Goal: Information Seeking & Learning: Learn about a topic

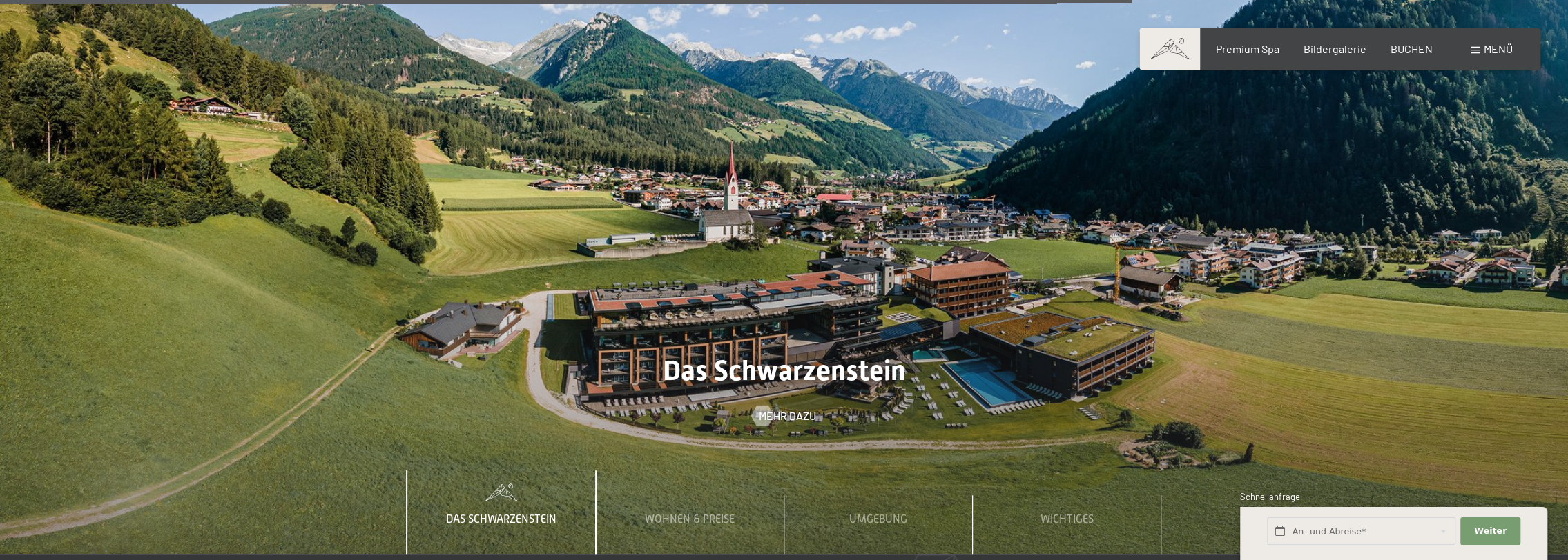
scroll to position [5587, 0]
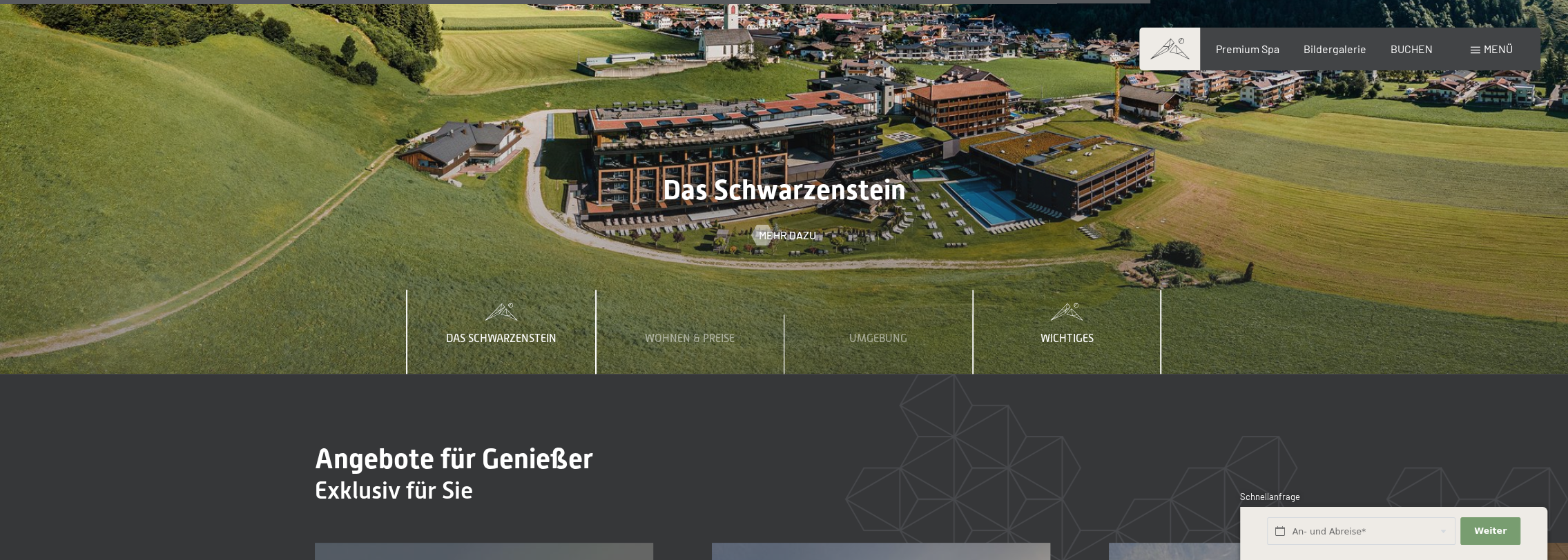
click at [1079, 333] on span "Wichtiges" at bounding box center [1066, 339] width 53 height 13
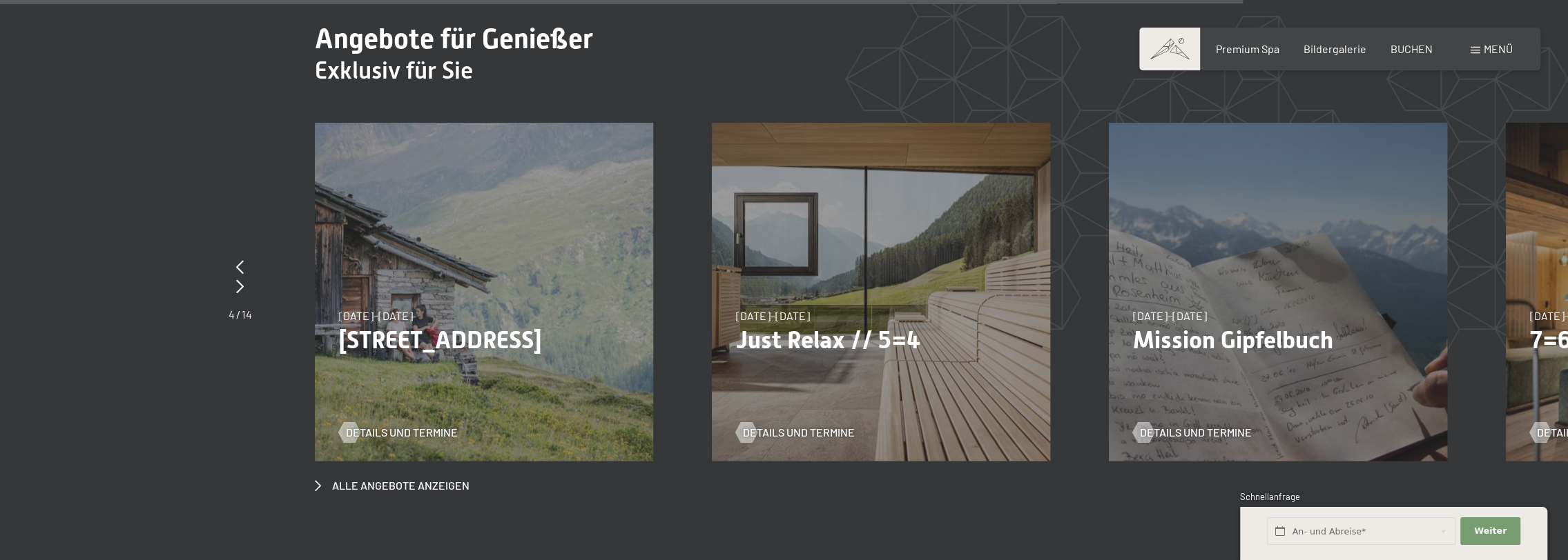
scroll to position [6070, 0]
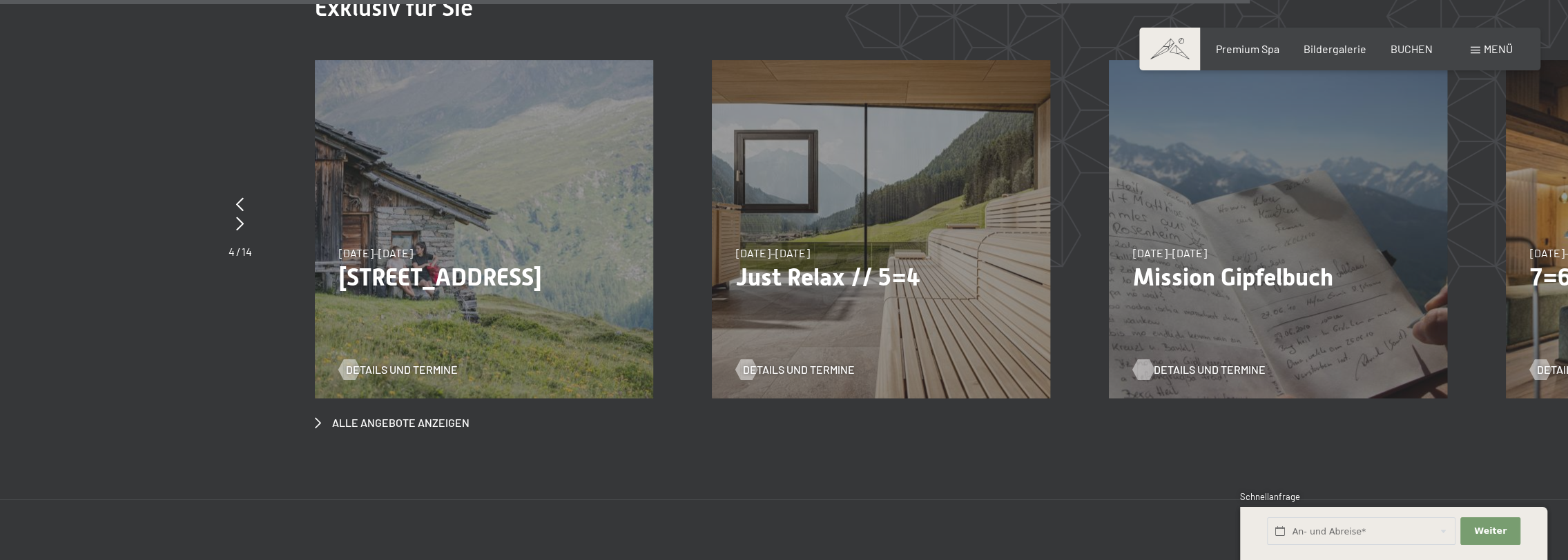
click at [1219, 362] on span "Details und Termine" at bounding box center [1209, 370] width 112 height 15
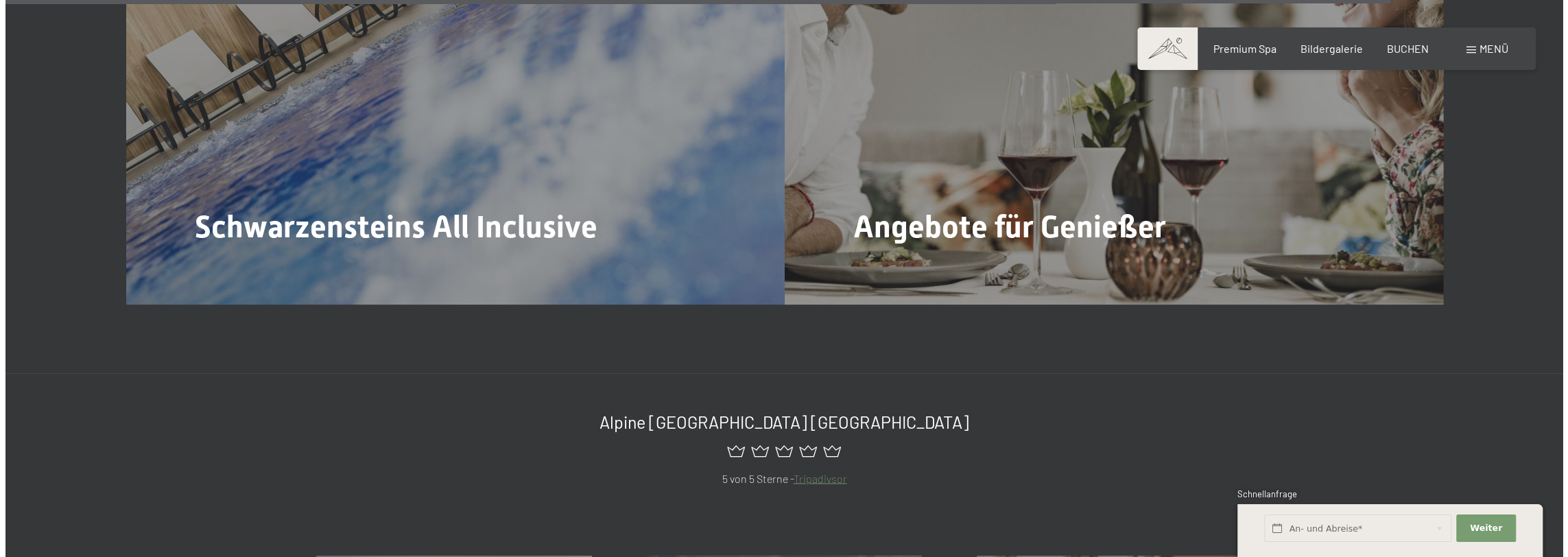
scroll to position [6586, 0]
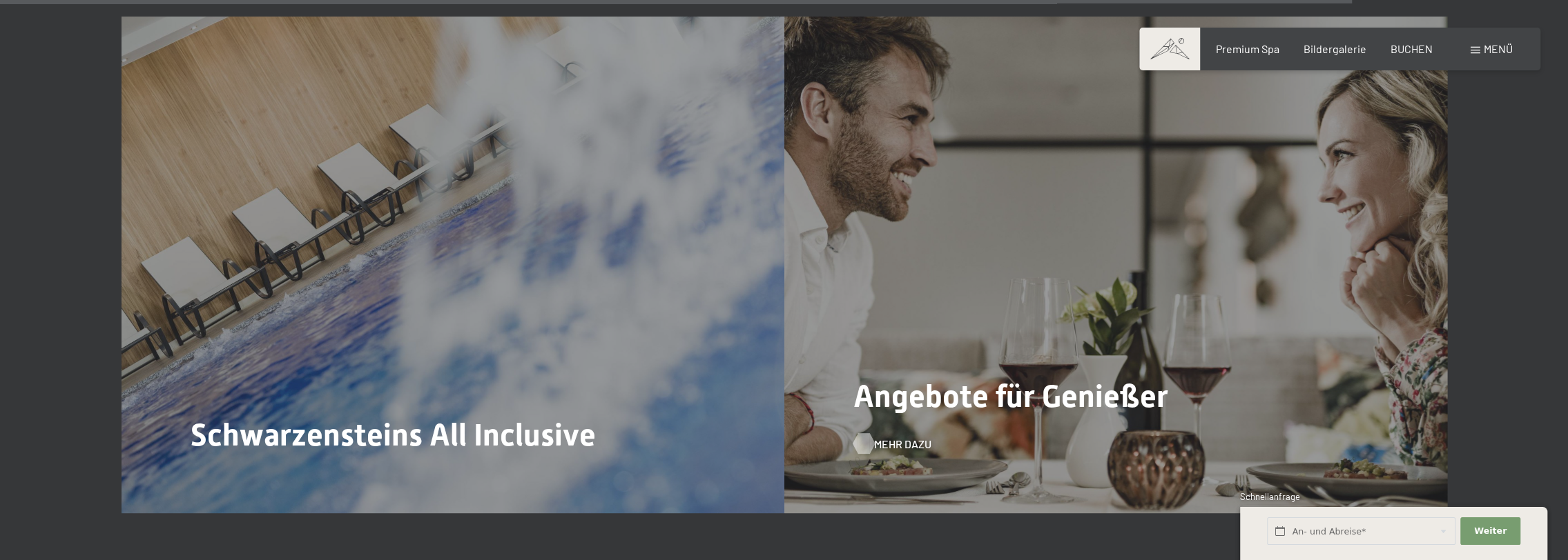
click at [890, 436] on span "Mehr dazu" at bounding box center [903, 443] width 57 height 15
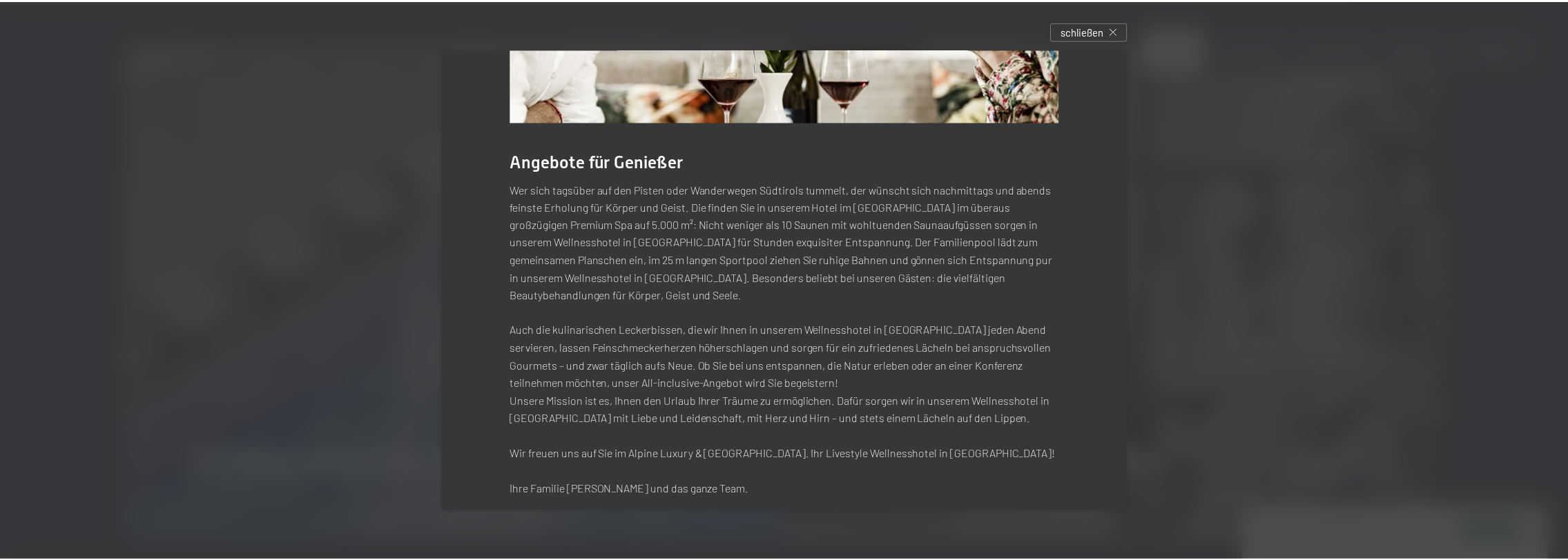
scroll to position [0, 0]
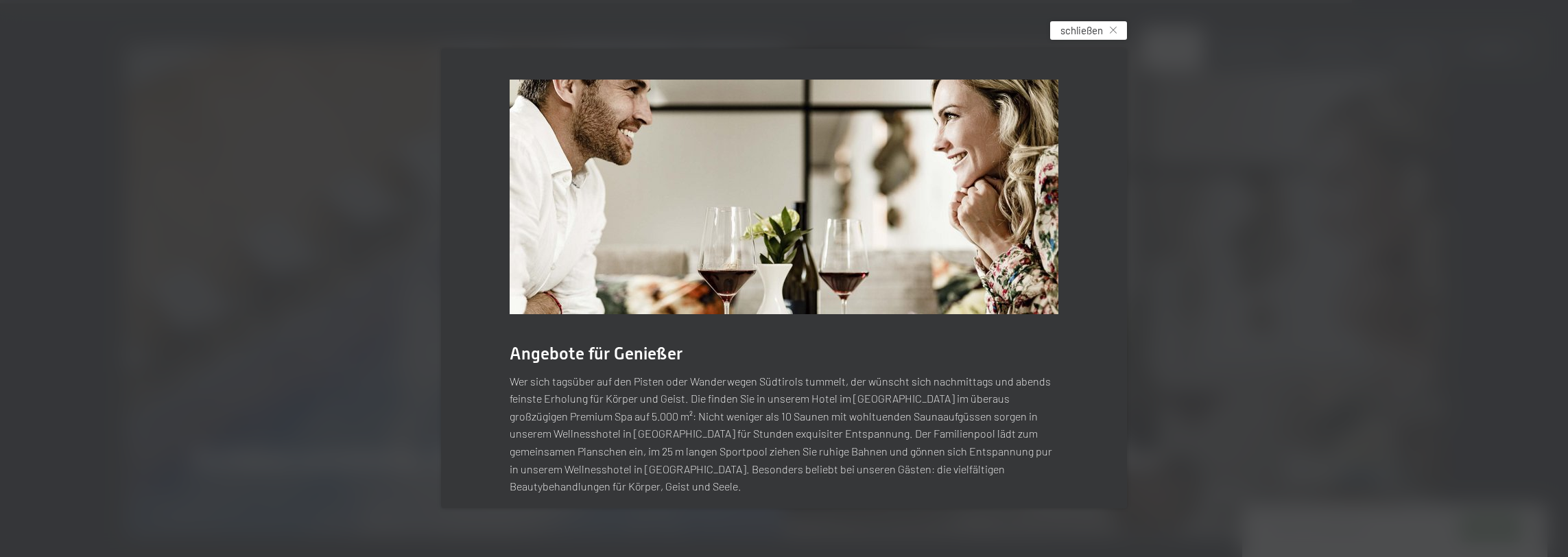
click at [1103, 29] on span "schließen" at bounding box center [1081, 30] width 43 height 14
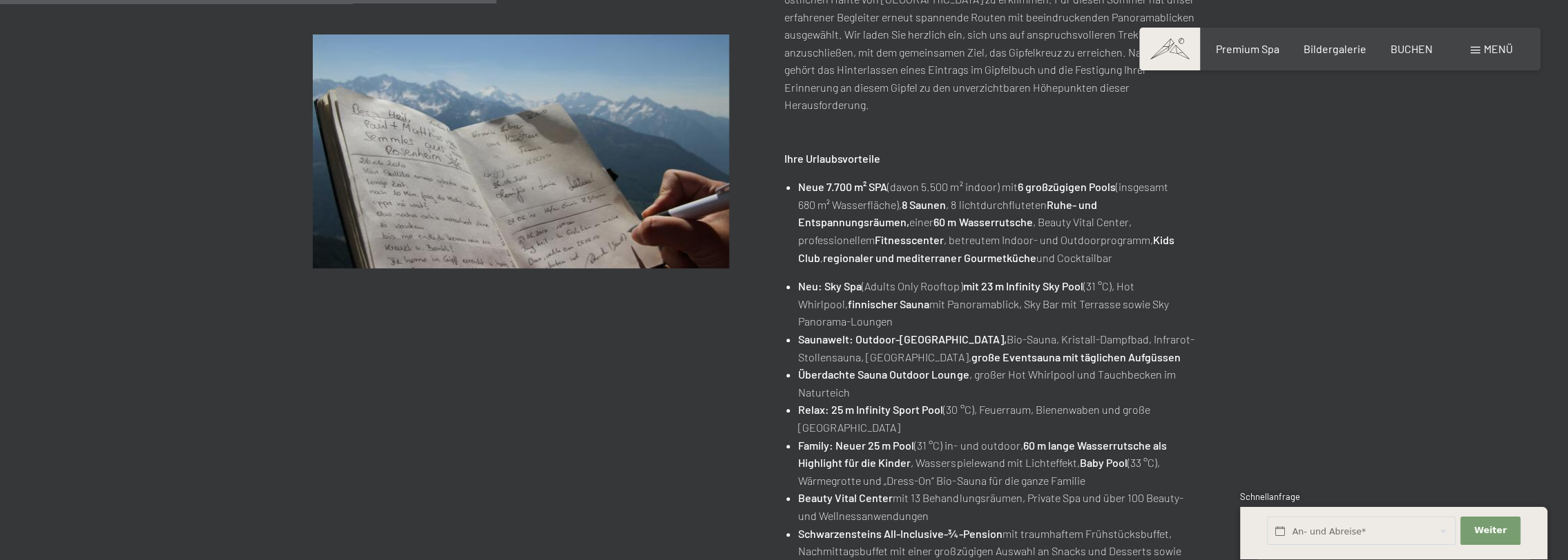
scroll to position [241, 0]
